Goal: Book appointment/travel/reservation

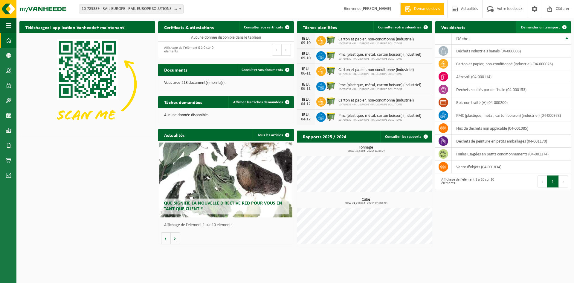
click at [561, 25] on span at bounding box center [565, 27] width 12 height 12
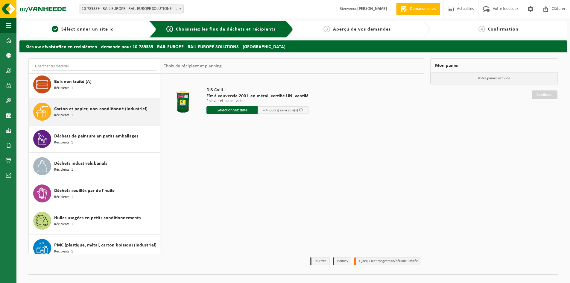
click at [100, 114] on div "Carton et papier, non-conditionné (industriel) Récipients: 1" at bounding box center [106, 112] width 104 height 18
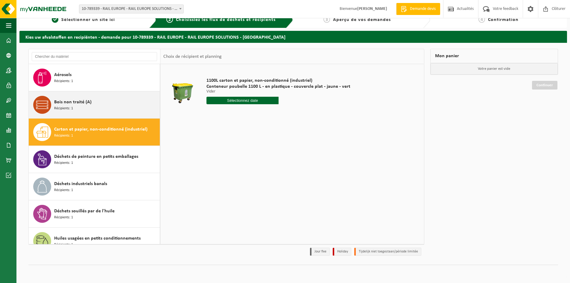
click at [84, 98] on span "Bois non traité (A)" at bounding box center [72, 101] width 37 height 7
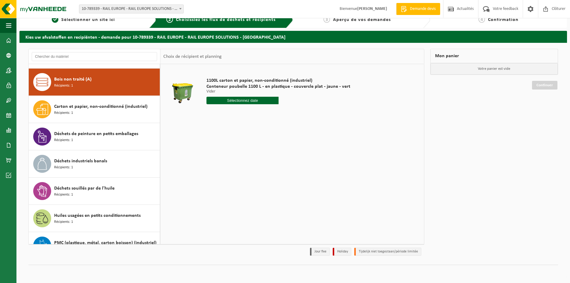
scroll to position [27, 0]
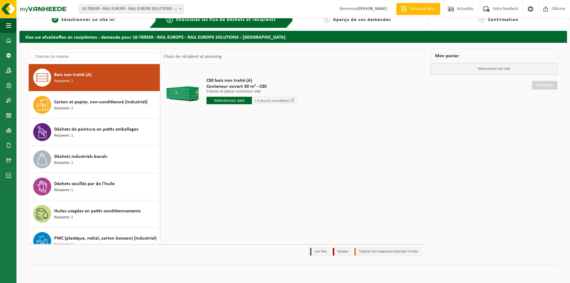
click at [222, 100] on input "text" at bounding box center [228, 100] width 45 height 7
click at [300, 81] on td "C30 bois non traité (A) Conteneur ouvert 30 m³ - C30 Enlever et placer conteneu…" at bounding box center [311, 92] width 219 height 51
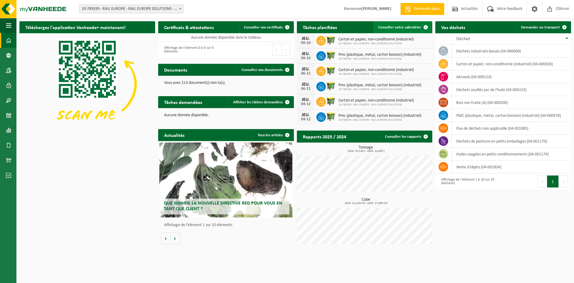
click at [405, 24] on link "Consulter votre calendrier" at bounding box center [403, 27] width 58 height 12
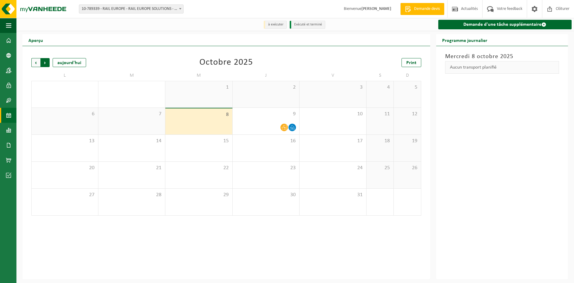
click at [35, 65] on span "Précédent" at bounding box center [35, 62] width 9 height 9
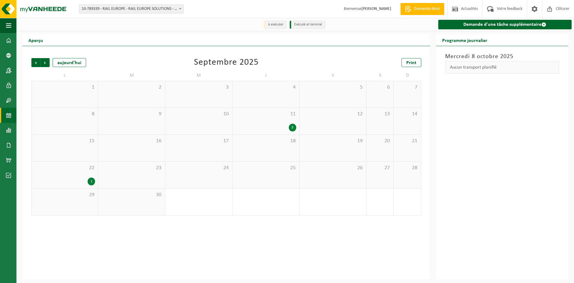
click at [292, 128] on div "3" at bounding box center [292, 128] width 7 height 8
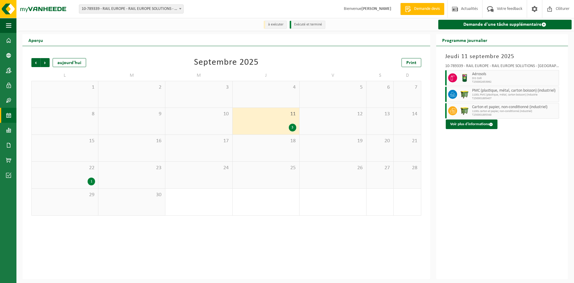
click at [92, 180] on div "1" at bounding box center [91, 181] width 7 height 8
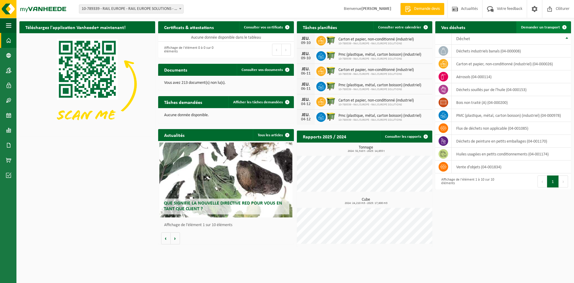
click at [543, 28] on span "Demander un transport" at bounding box center [540, 27] width 39 height 4
click at [540, 30] on link "Demander un transport" at bounding box center [543, 27] width 54 height 12
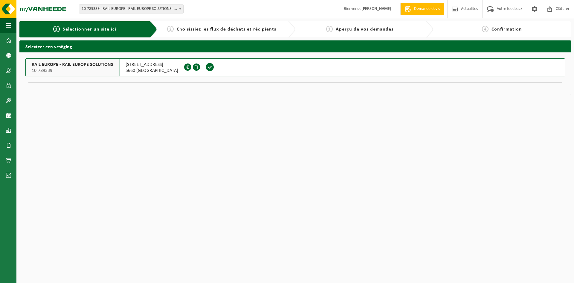
click at [205, 67] on span at bounding box center [209, 67] width 9 height 9
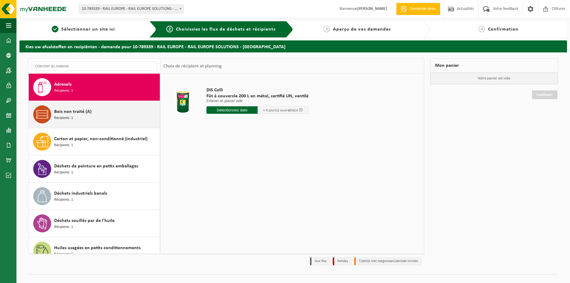
click at [127, 117] on div "Bois non traité (A) Récipients: 1" at bounding box center [106, 114] width 104 height 18
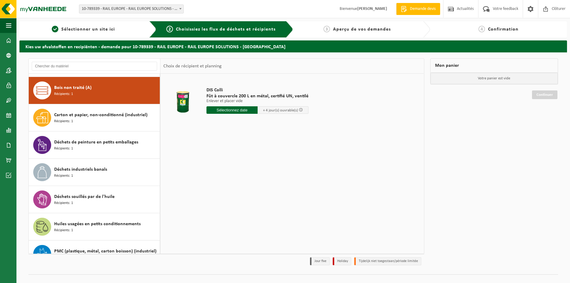
scroll to position [27, 0]
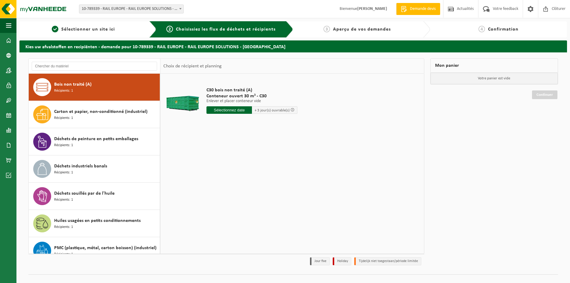
click at [239, 110] on input "text" at bounding box center [228, 109] width 45 height 7
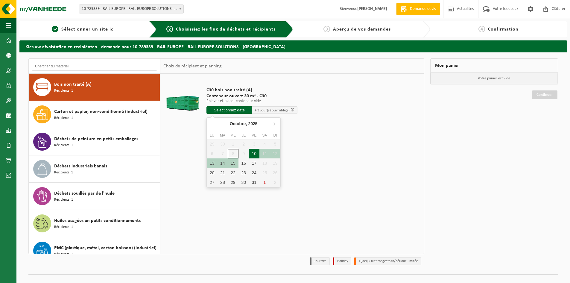
click at [255, 151] on div "10" at bounding box center [254, 154] width 10 height 10
type input "à partir de 2025-10-10"
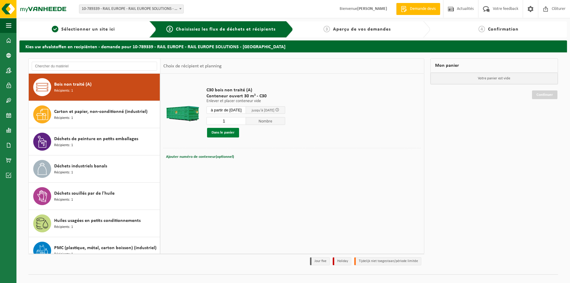
click at [224, 133] on button "Dans le panier" at bounding box center [223, 133] width 32 height 10
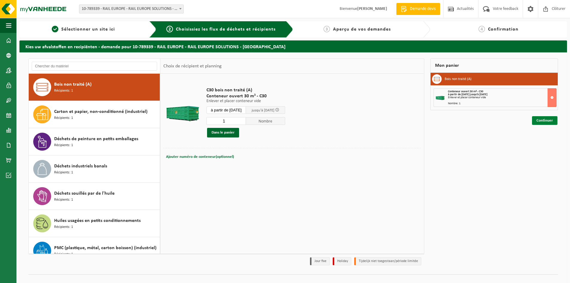
click at [540, 120] on link "Continuer" at bounding box center [544, 120] width 25 height 9
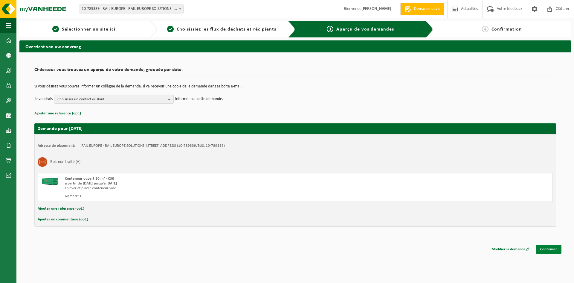
click at [546, 247] on link "Confirmer" at bounding box center [549, 249] width 26 height 9
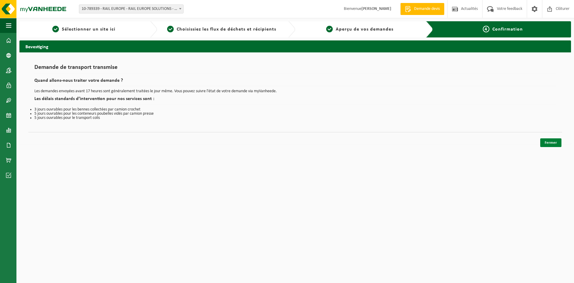
click at [544, 141] on link "Fermer" at bounding box center [550, 142] width 21 height 9
